Goal: Task Accomplishment & Management: Manage account settings

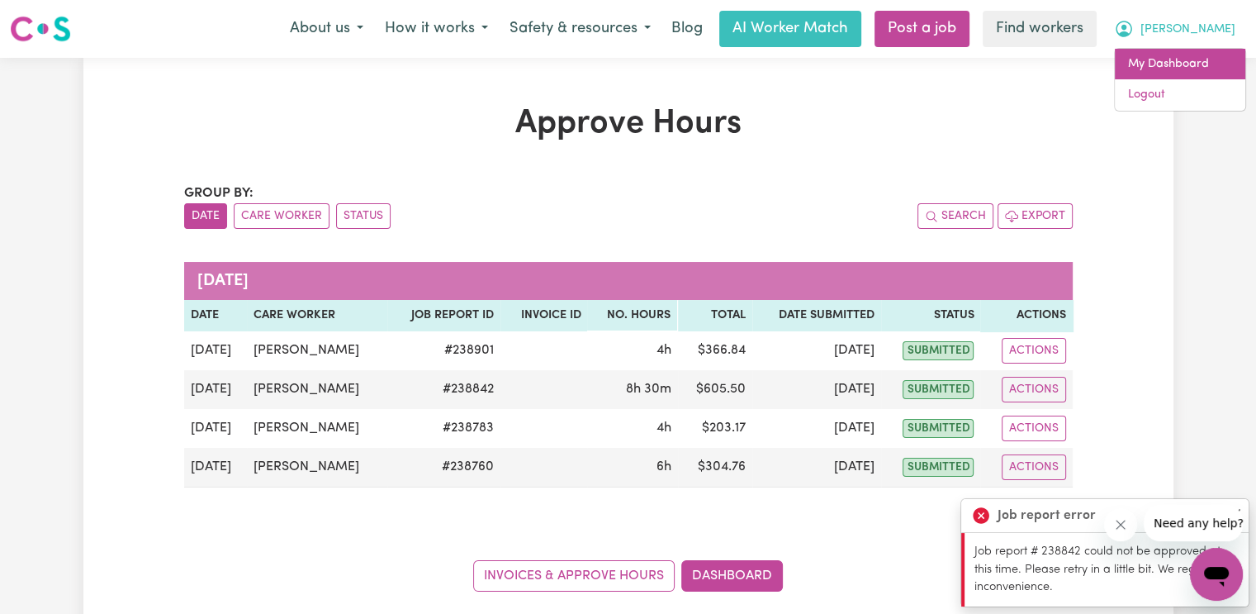
click at [1198, 65] on link "My Dashboard" at bounding box center [1180, 64] width 130 height 31
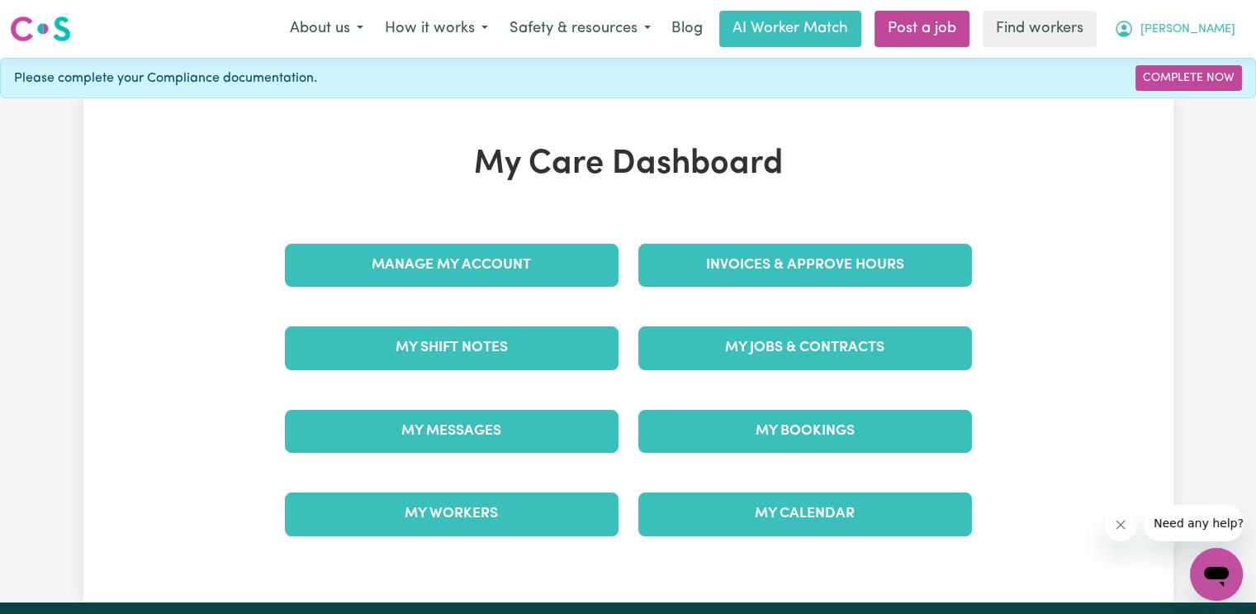
click at [1209, 27] on span "[PERSON_NAME]" at bounding box center [1188, 30] width 95 height 18
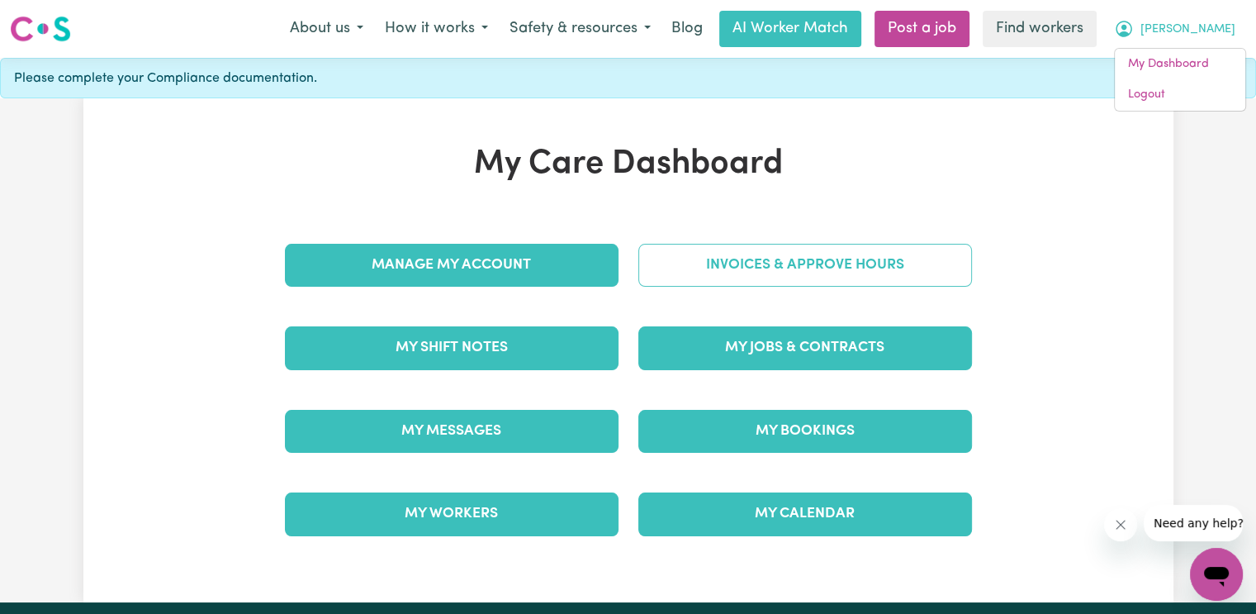
click at [706, 280] on link "Invoices & Approve Hours" at bounding box center [805, 265] width 334 height 43
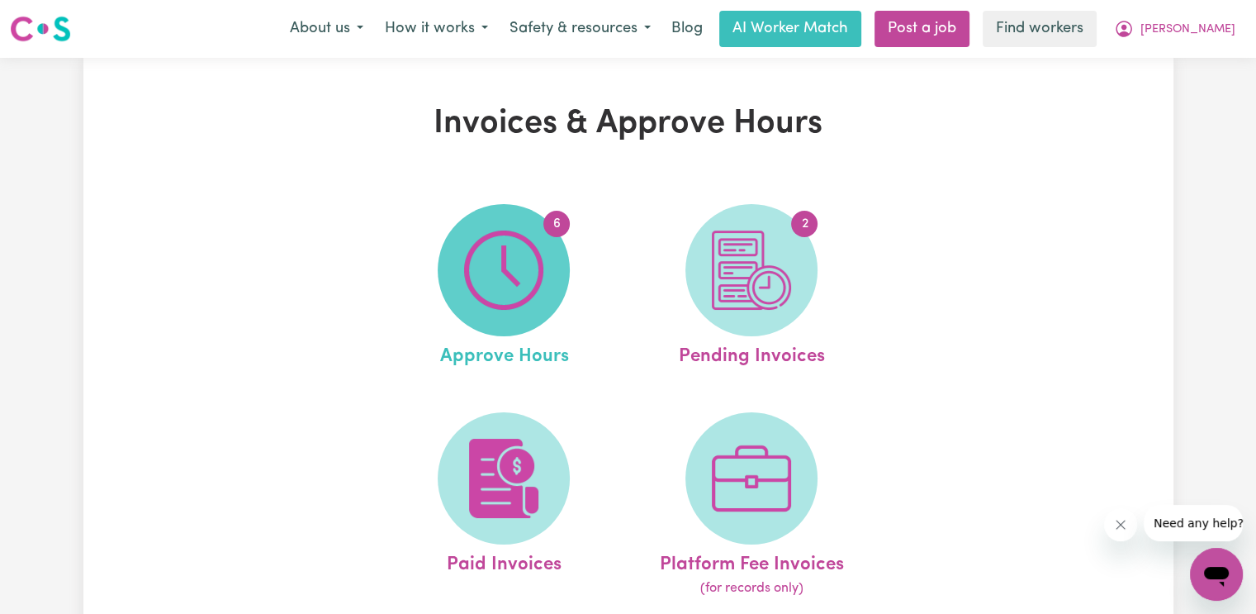
click at [459, 251] on span "6" at bounding box center [504, 270] width 132 height 132
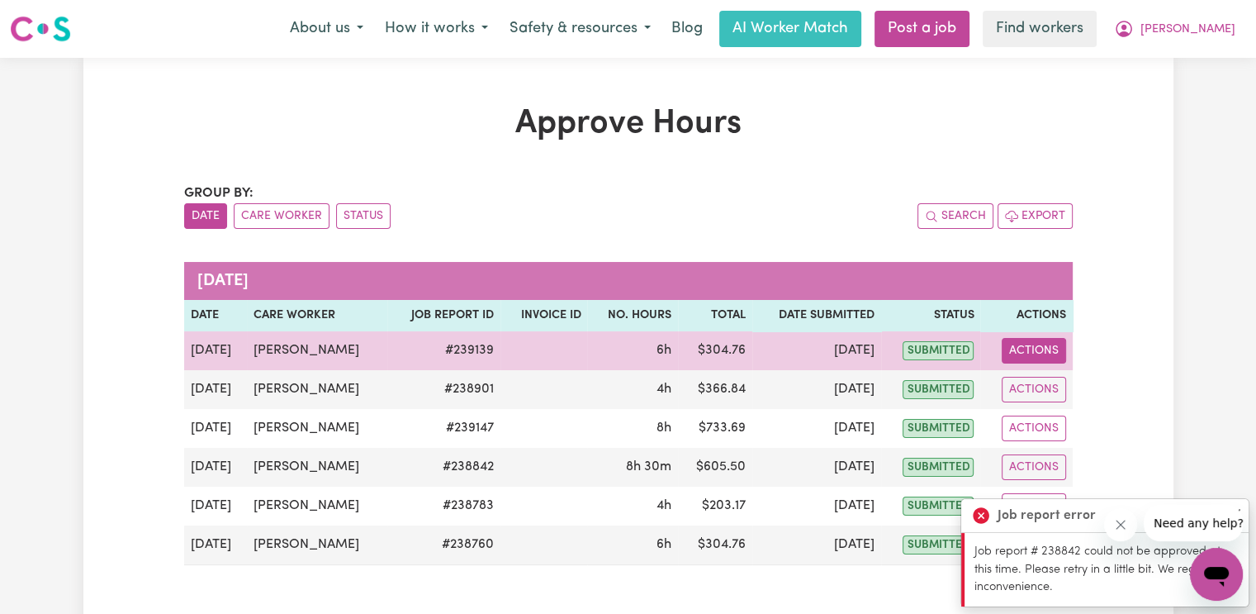
click at [1025, 343] on button "Actions" at bounding box center [1034, 351] width 64 height 26
click at [1032, 387] on link "View Job Report" at bounding box center [1074, 388] width 141 height 33
select select "pm"
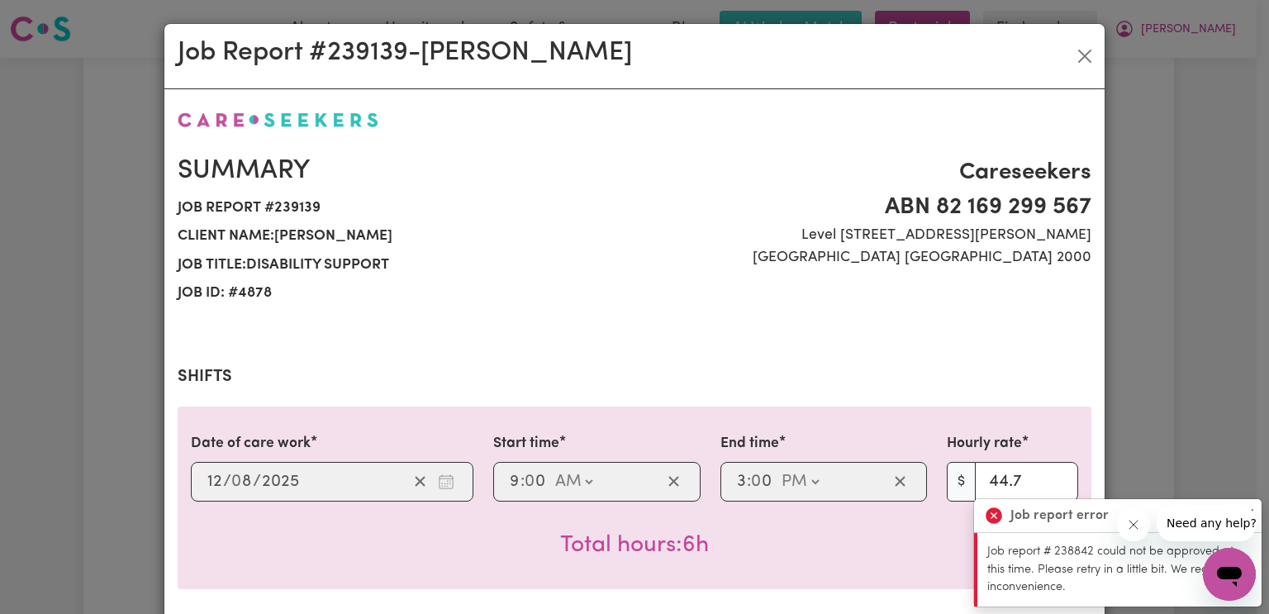
click at [989, 511] on icon at bounding box center [993, 515] width 17 height 17
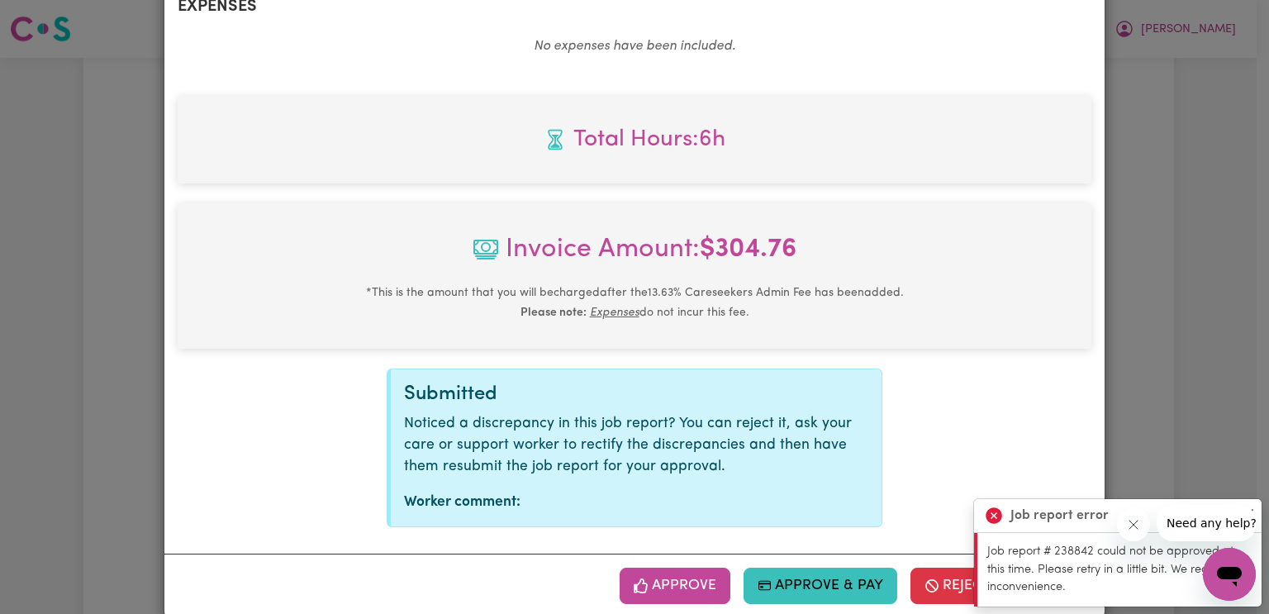
scroll to position [659, 0]
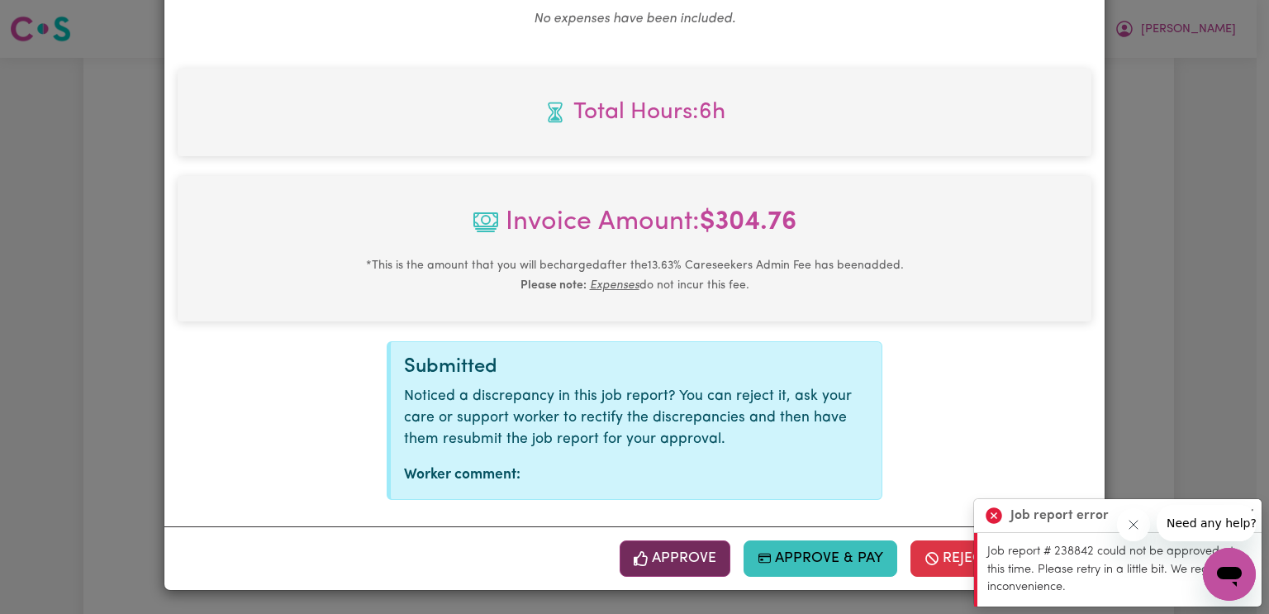
click at [705, 557] on button "Approve" at bounding box center [674, 558] width 111 height 36
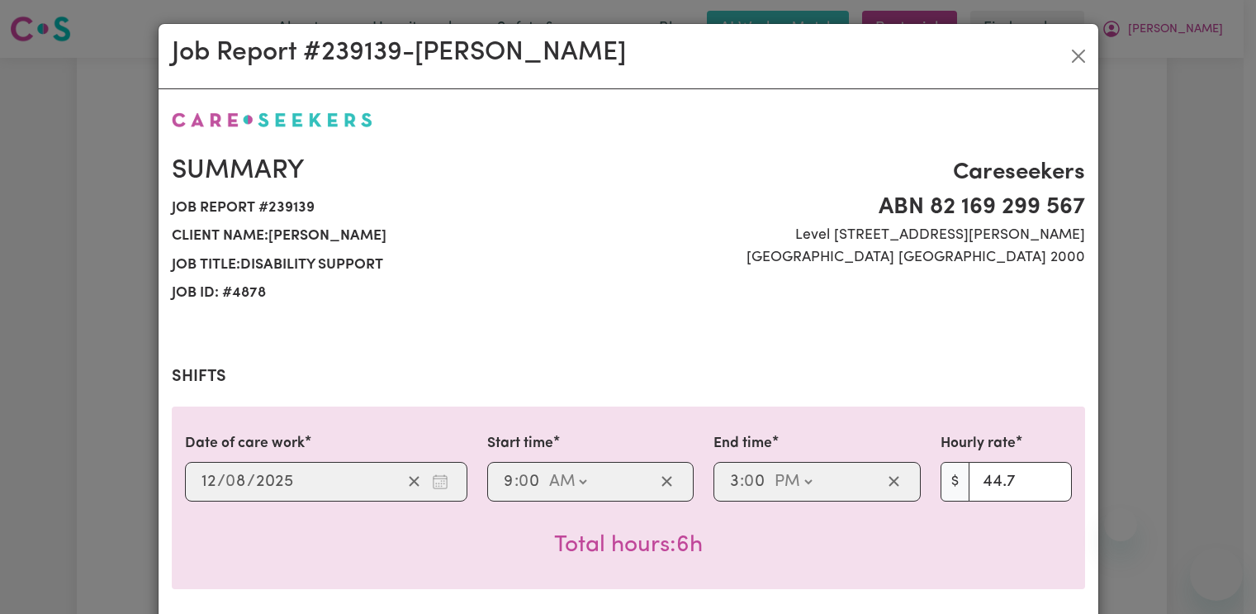
select select "pm"
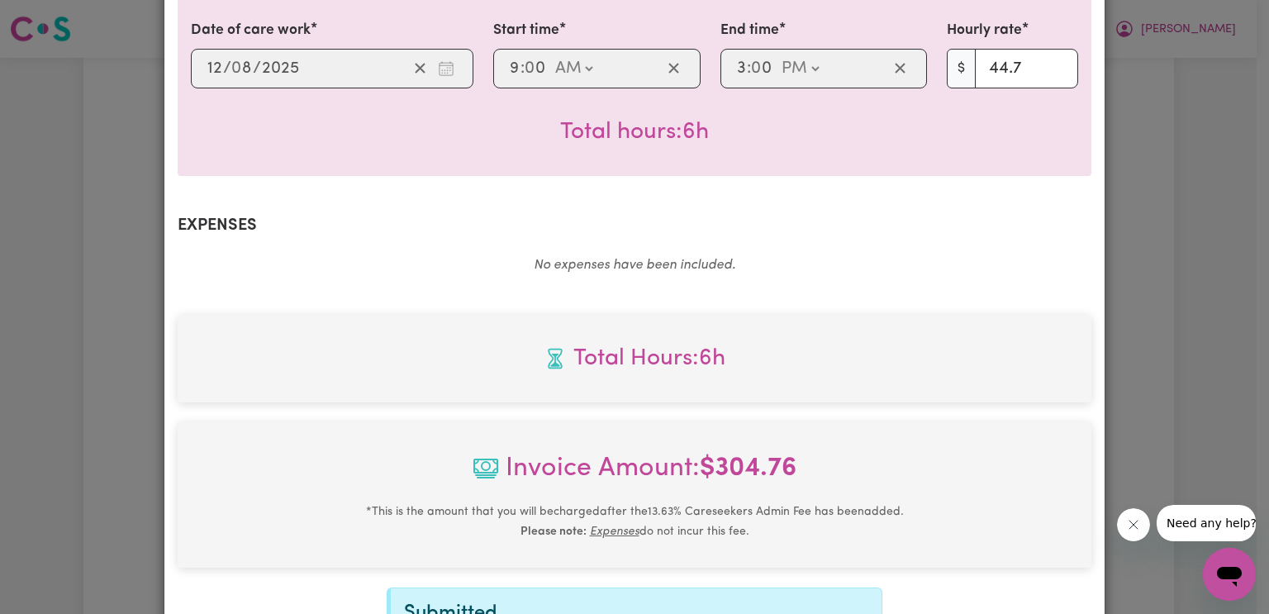
scroll to position [659, 0]
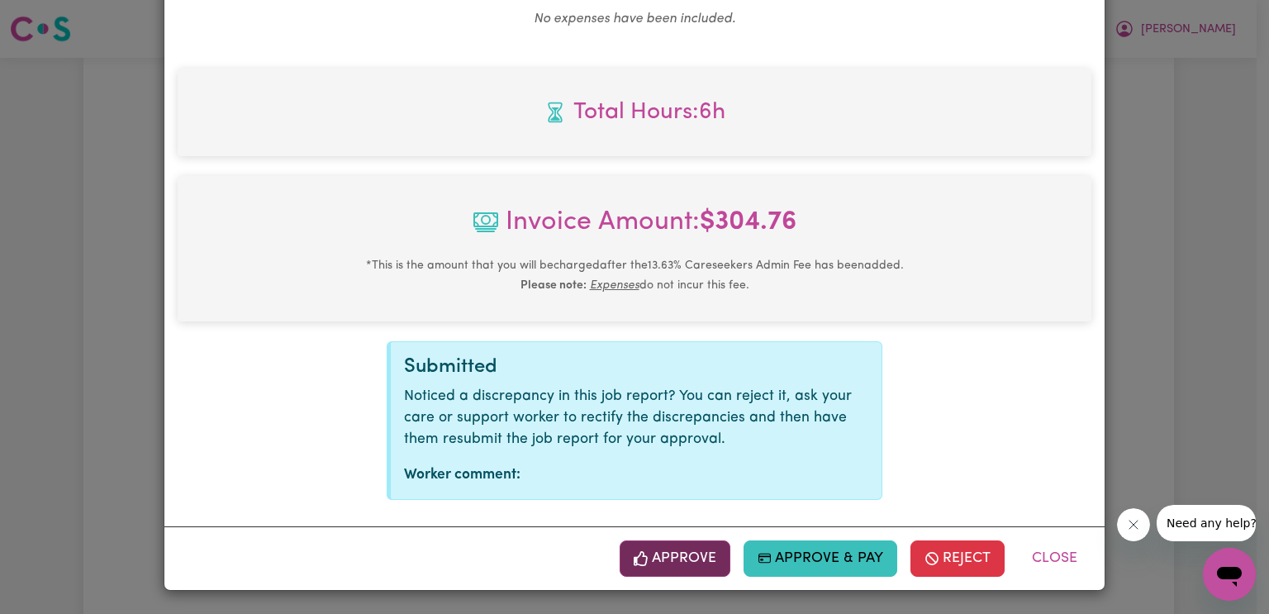
click at [712, 564] on button "Approve" at bounding box center [674, 558] width 111 height 36
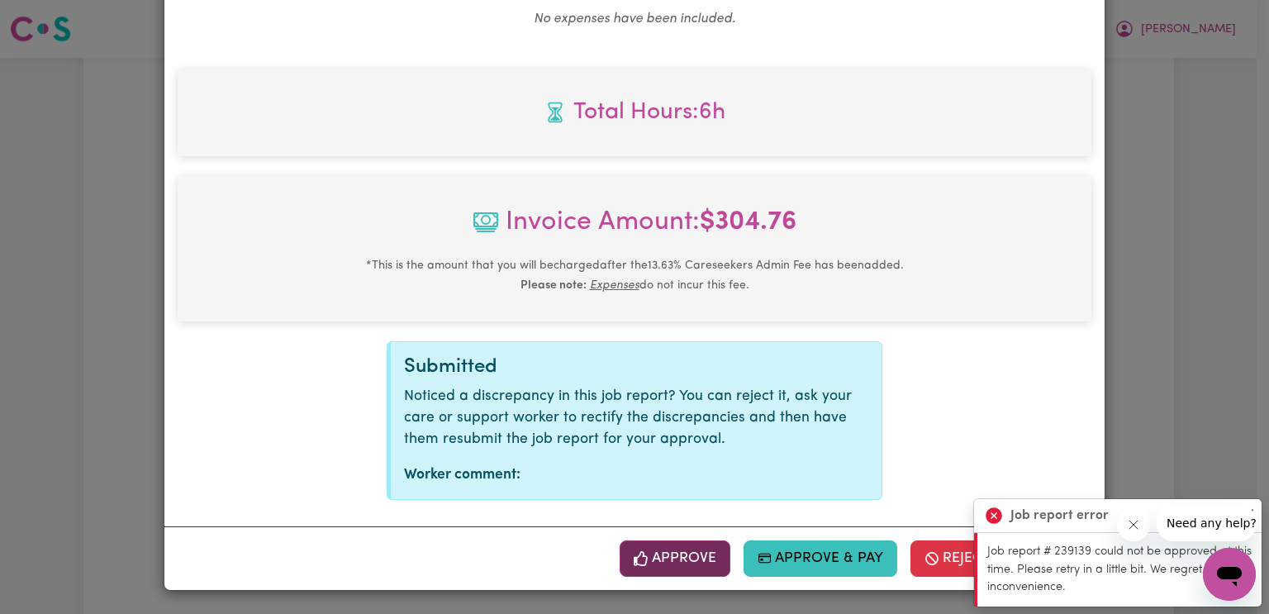
click at [712, 564] on button "Approve" at bounding box center [674, 558] width 111 height 36
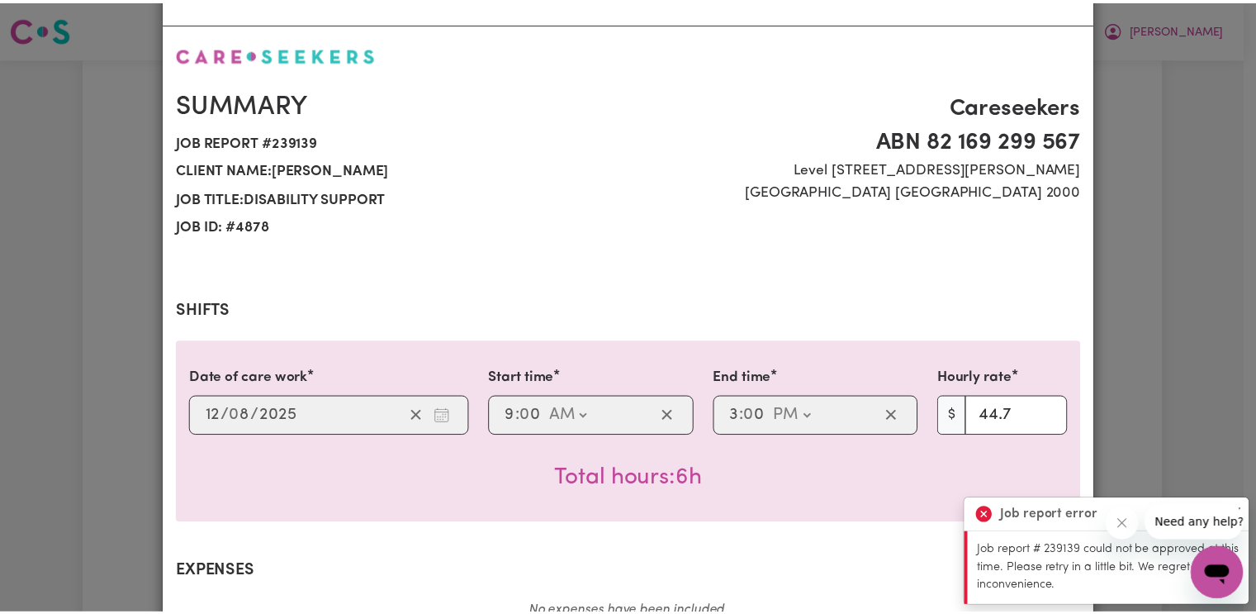
scroll to position [0, 0]
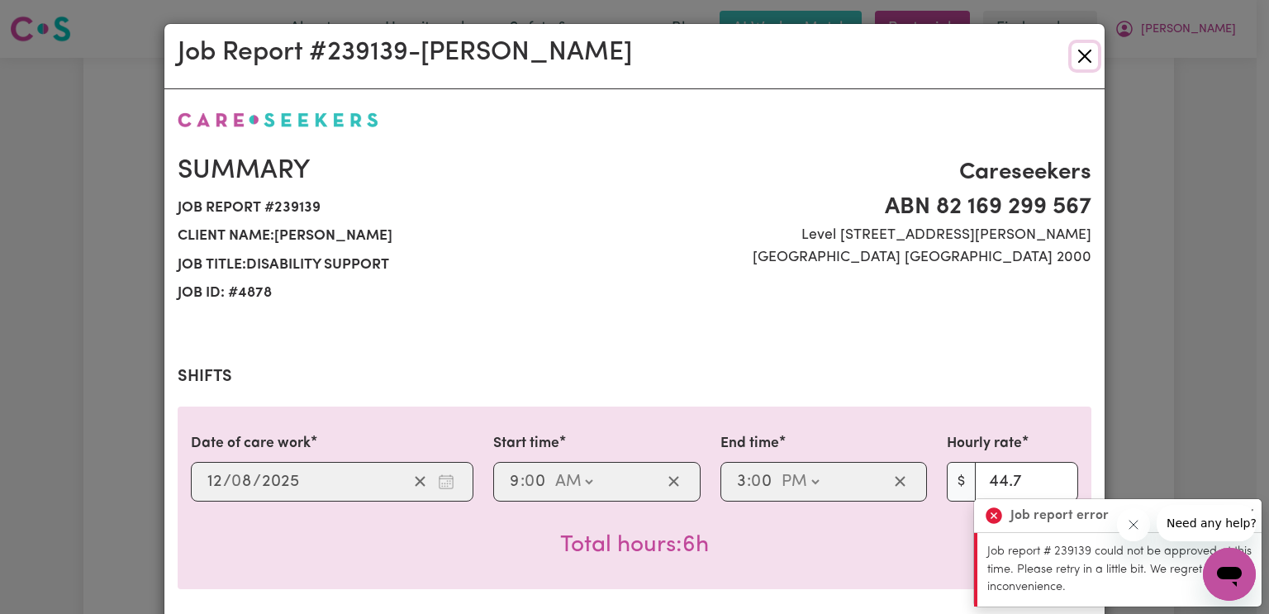
click at [1080, 62] on button "Close" at bounding box center [1084, 56] width 26 height 26
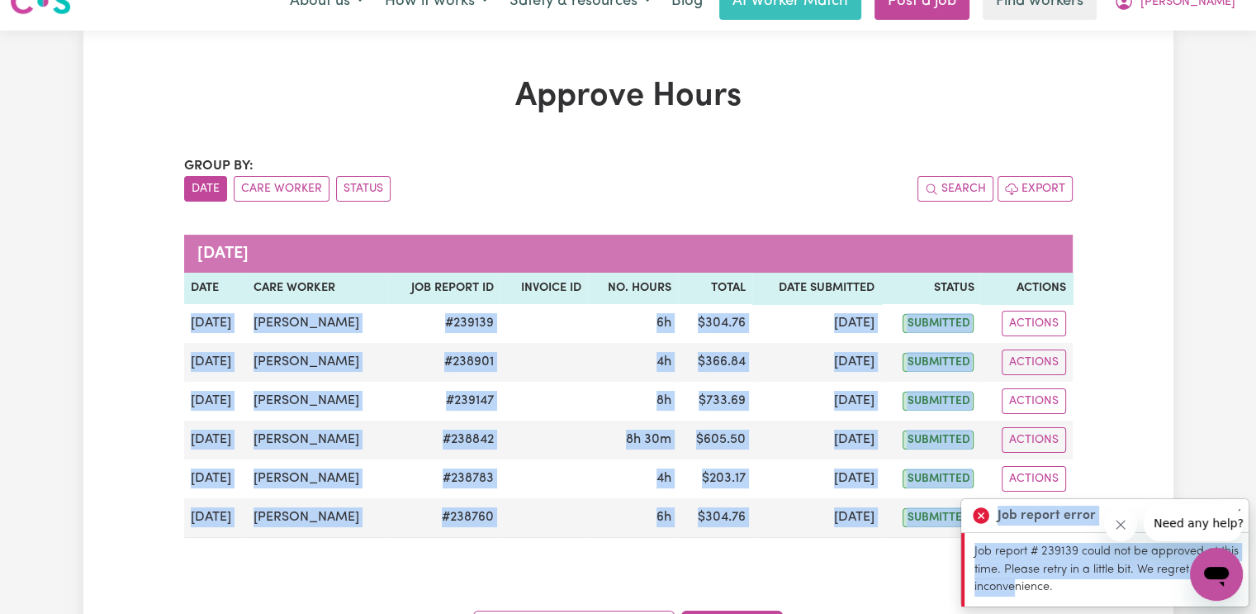
drag, startPoint x: 188, startPoint y: 349, endPoint x: 1017, endPoint y: 600, distance: 865.6
click at [1017, 600] on div "Group by: Date Care Worker Status Search Export August 2025 Date Care worker Jo…" at bounding box center [628, 399] width 889 height 486
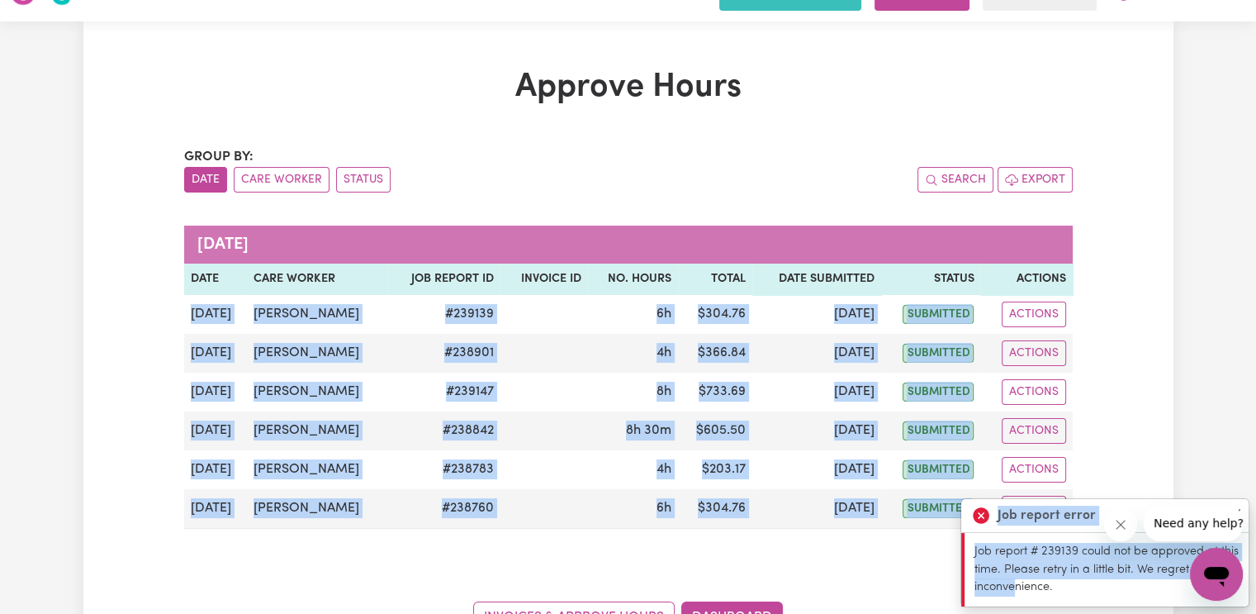
copy div "Aug 12 Lucy Wurth # 239139 6h $ 304.76 Aug 12 submitted Actions View Job Report…"
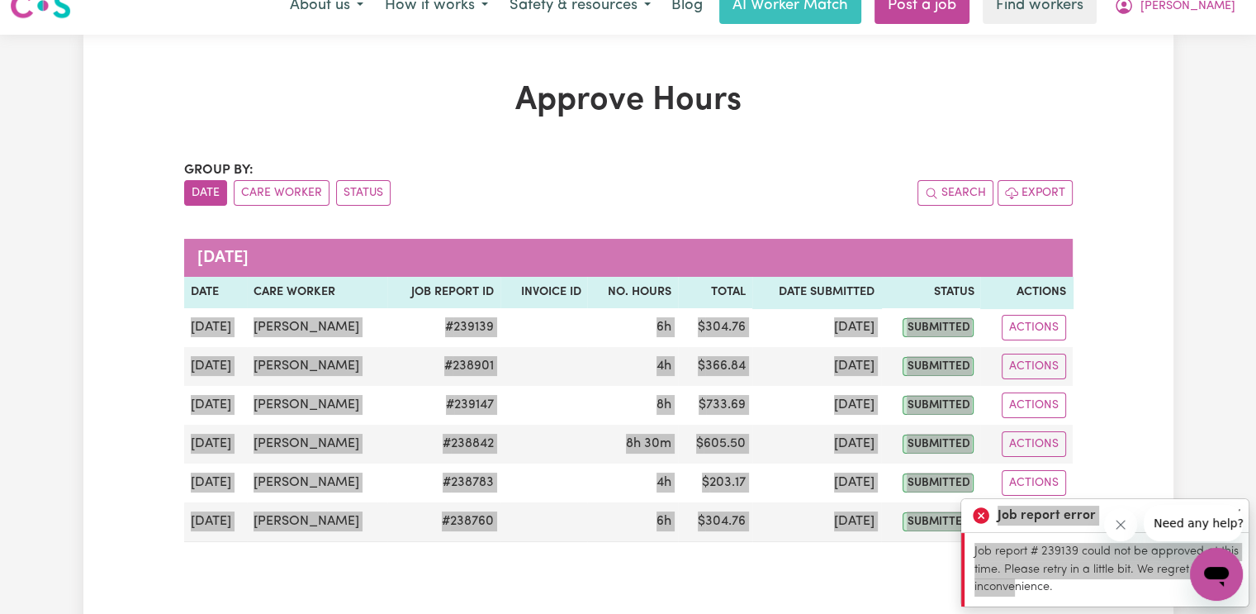
scroll to position [0, 0]
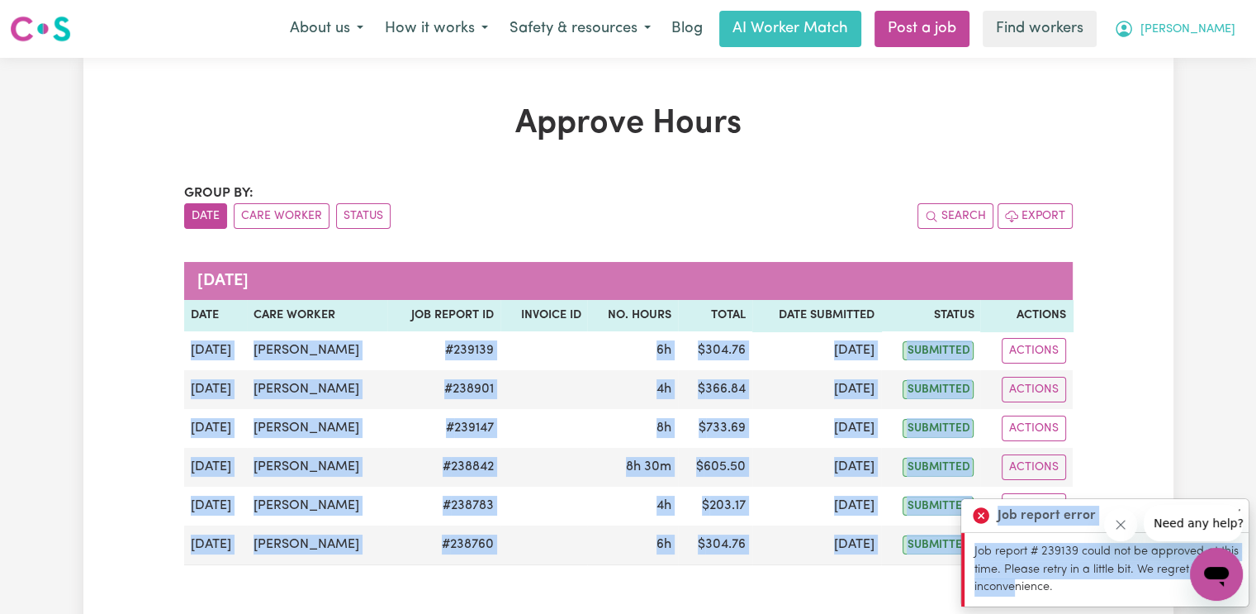
click at [1134, 38] on icon "My Account" at bounding box center [1124, 29] width 20 height 20
click at [1191, 98] on link "Logout" at bounding box center [1180, 94] width 130 height 31
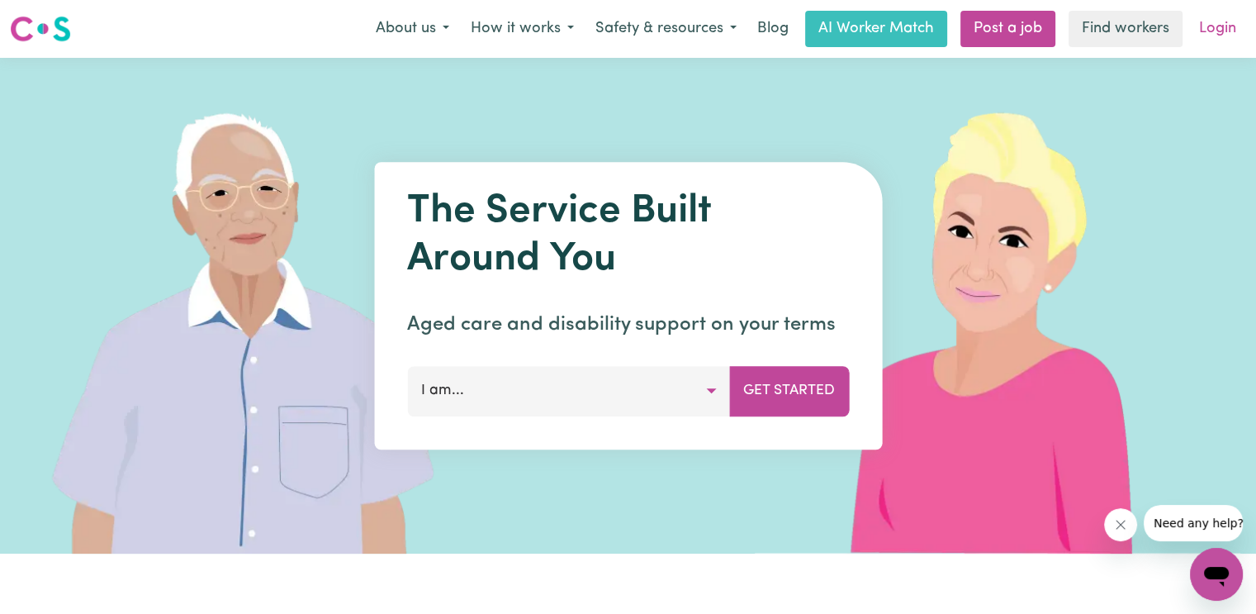
click at [1206, 39] on link "Login" at bounding box center [1217, 29] width 57 height 36
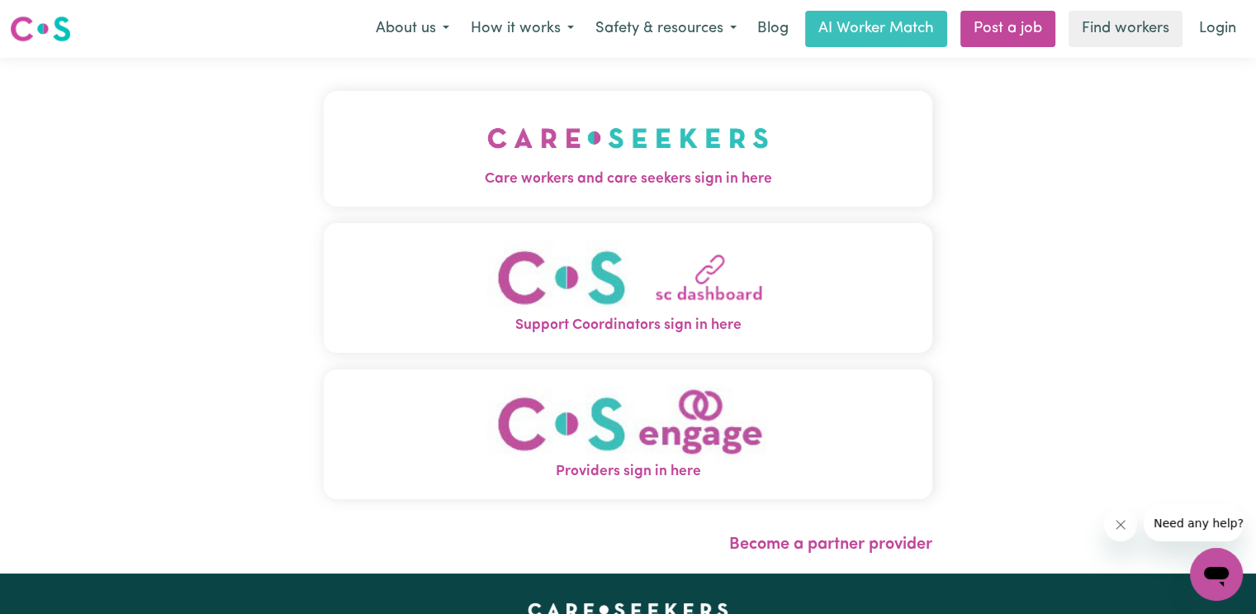
click at [770, 168] on span "Care workers and care seekers sign in here" at bounding box center [628, 178] width 609 height 21
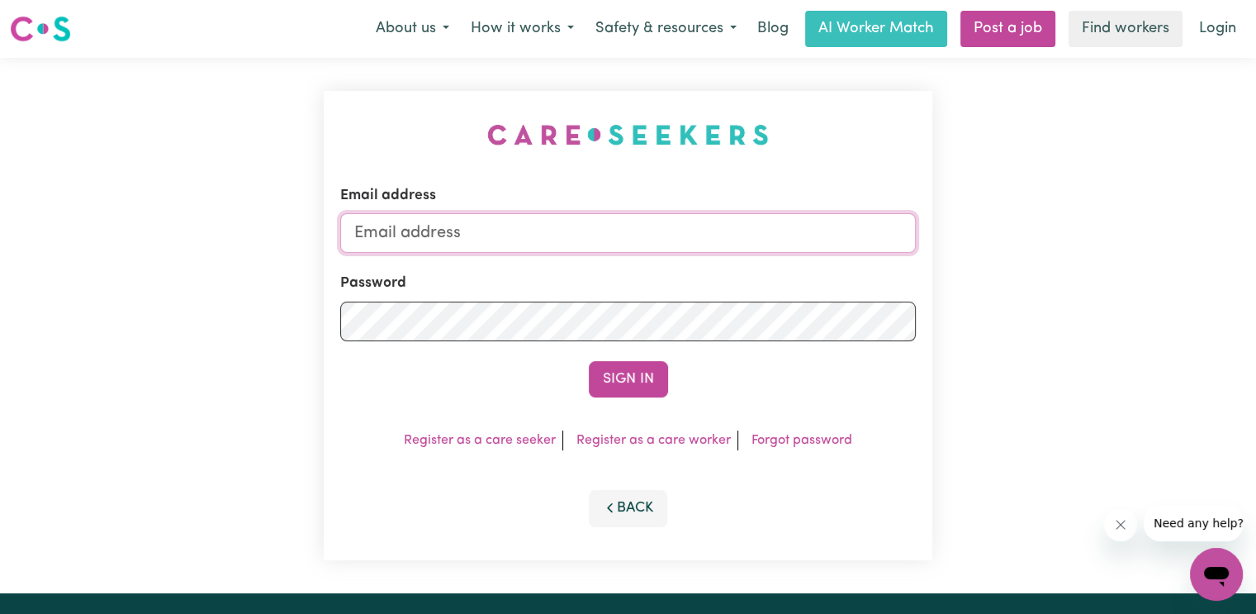
click at [500, 234] on input "Email address" at bounding box center [628, 233] width 576 height 40
type input "danna@careseekers.com.au"
click at [589, 361] on button "Sign In" at bounding box center [628, 379] width 79 height 36
